Goal: Transaction & Acquisition: Purchase product/service

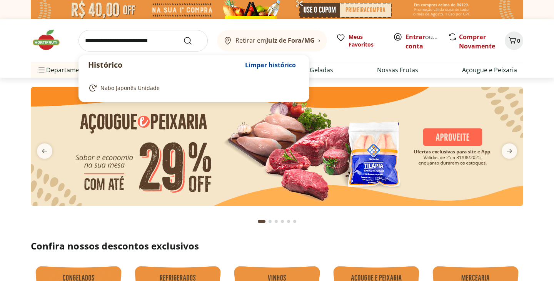
click at [162, 45] on input "search" at bounding box center [142, 41] width 129 height 22
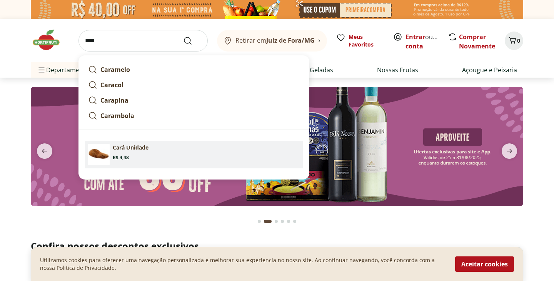
click at [135, 148] on p "Cará Unidade" at bounding box center [131, 148] width 36 height 8
type input "**********"
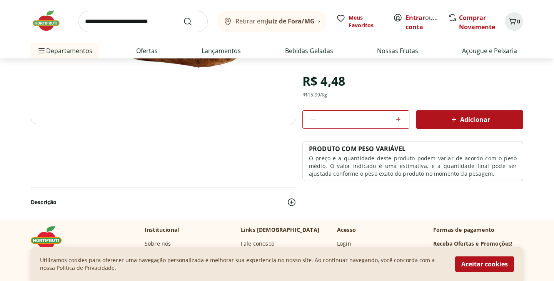
scroll to position [122, 0]
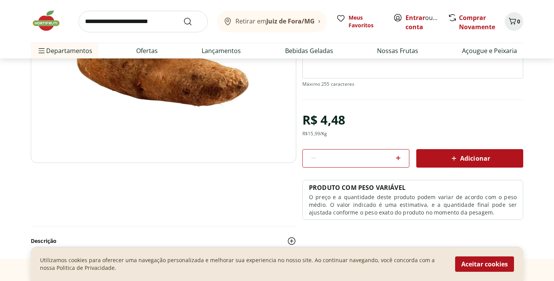
click at [399, 156] on section "Cará Unidade SKU: 100099 ~0,28 kg Produto com poucas unidades R$ 4,48 R$ 15,99 …" at bounding box center [277, 117] width 492 height 281
click at [399, 160] on icon at bounding box center [397, 157] width 9 height 9
type input "*"
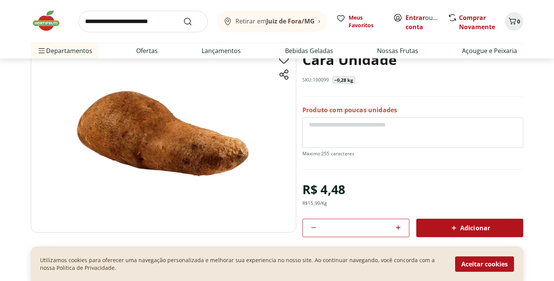
scroll to position [55, 0]
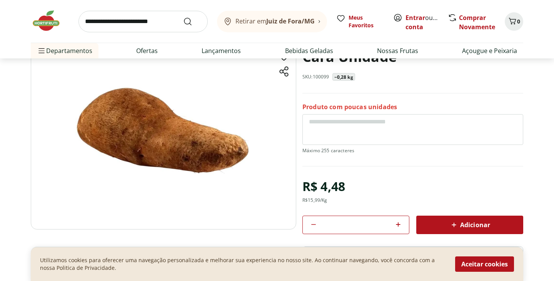
click at [464, 228] on span "Adicionar" at bounding box center [469, 224] width 41 height 9
click at [515, 21] on icon "Carrinho" at bounding box center [511, 21] width 9 height 9
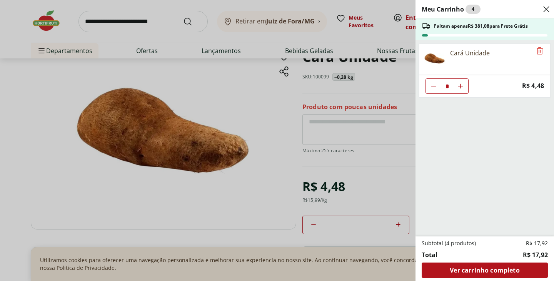
click at [545, 9] on icon "Close" at bounding box center [545, 9] width 9 height 9
